Goal: Browse casually: Explore the website without a specific task or goal

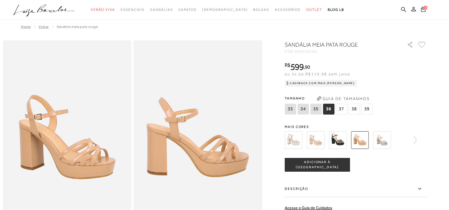
click at [381, 142] on img at bounding box center [382, 140] width 18 height 18
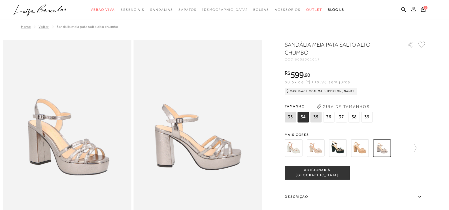
click at [294, 150] on img at bounding box center [294, 148] width 18 height 18
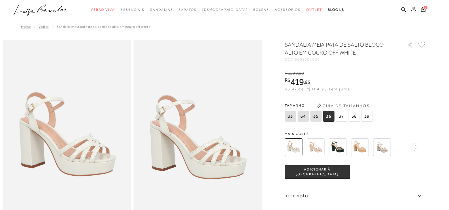
click at [316, 143] on img at bounding box center [316, 147] width 18 height 18
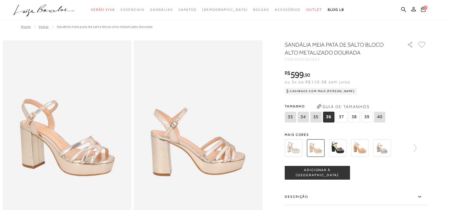
click at [293, 146] on img at bounding box center [294, 148] width 18 height 18
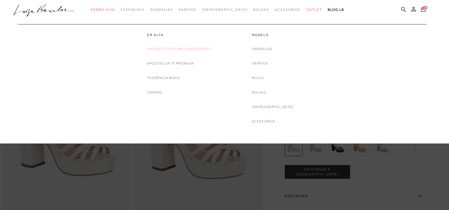
click at [173, 49] on link "Favoritos das Influenciadoras" at bounding box center [179, 49] width 64 height 6
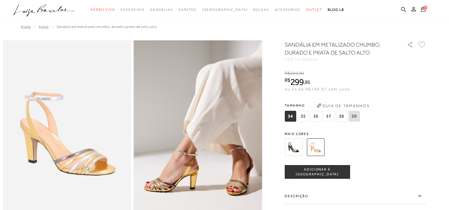
click at [293, 149] on img at bounding box center [294, 147] width 18 height 18
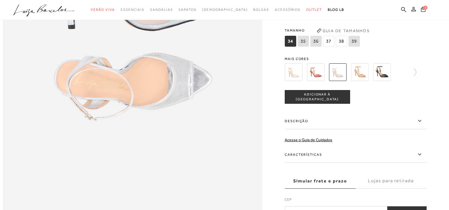
scroll to position [588, 0]
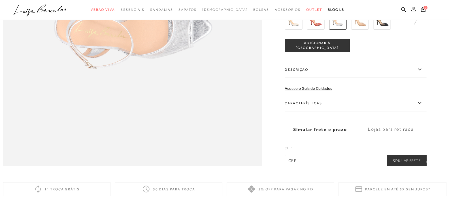
click at [320, 111] on label "Características" at bounding box center [356, 103] width 142 height 16
click at [0, 0] on input "Características" at bounding box center [0, 0] width 0 height 0
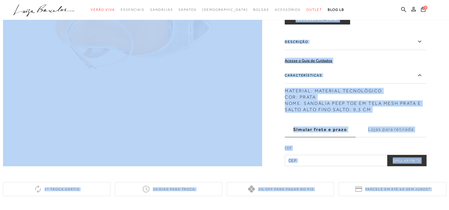
drag, startPoint x: 449, startPoint y: 110, endPoint x: 453, endPoint y: 130, distance: 20.2
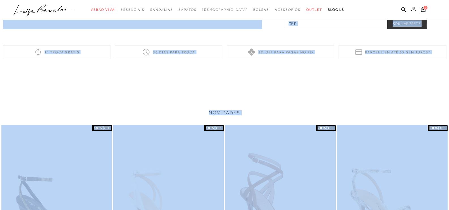
scroll to position [723, 0]
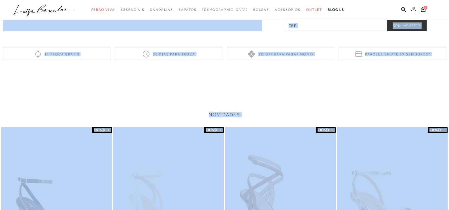
drag, startPoint x: 281, startPoint y: 96, endPoint x: 287, endPoint y: 98, distance: 6.1
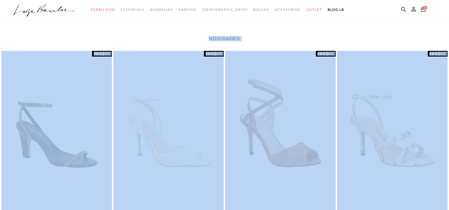
scroll to position [839, 0]
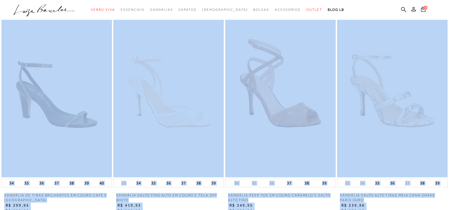
click at [397, 138] on img at bounding box center [392, 94] width 111 height 166
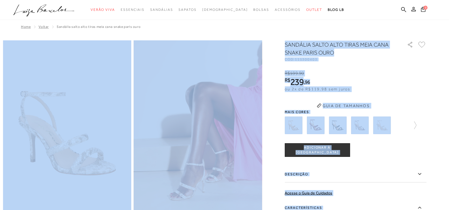
click at [413, 85] on div "R$ 599 , 90 R$ 239 , 96 ou 2x de R$119,98 sem juros De R$599,90 Por: R$239,96" at bounding box center [356, 81] width 142 height 22
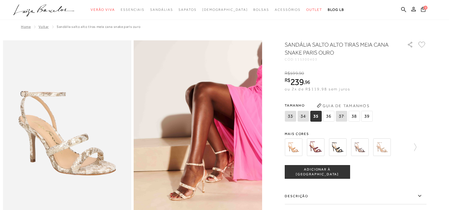
click at [345, 150] on img at bounding box center [338, 147] width 18 height 18
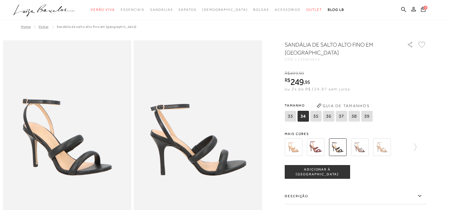
click at [362, 149] on img at bounding box center [360, 147] width 18 height 18
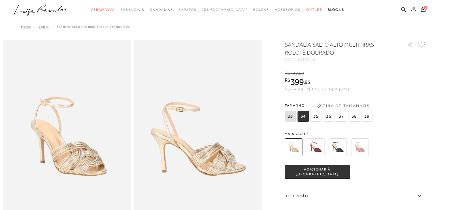
click at [347, 148] on img at bounding box center [338, 147] width 18 height 18
